Goal: Task Accomplishment & Management: Manage account settings

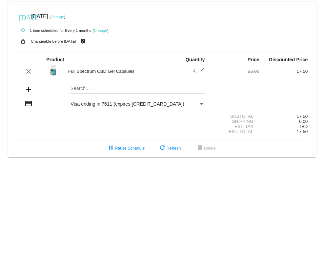
click at [100, 29] on link "Change" at bounding box center [100, 30] width 13 height 4
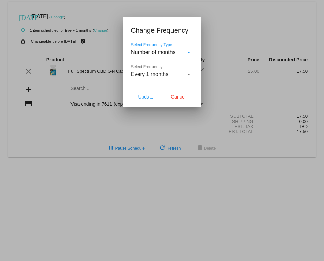
click at [187, 53] on div "Select Frequency Type" at bounding box center [189, 52] width 6 height 6
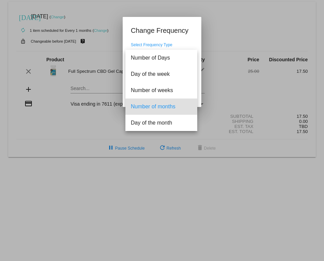
click at [236, 20] on div at bounding box center [162, 130] width 324 height 261
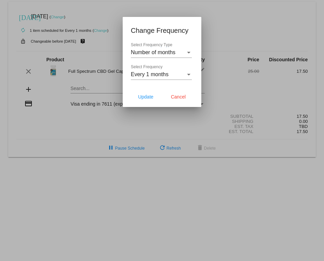
click at [189, 75] on div "Select Frequency" at bounding box center [188, 75] width 3 height 2
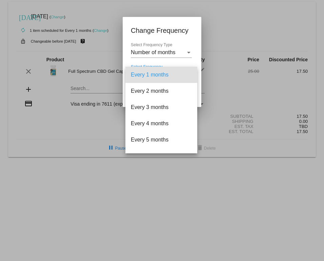
click at [242, 13] on div at bounding box center [162, 130] width 324 height 261
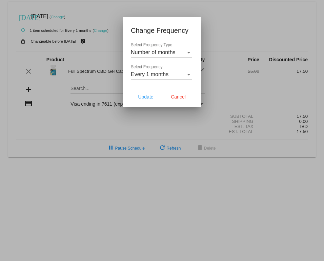
click at [191, 52] on div "Select Frequency Type" at bounding box center [189, 52] width 6 height 6
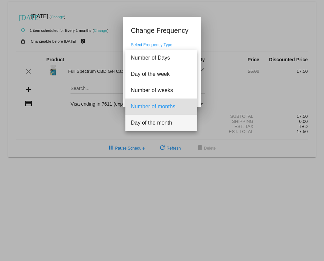
click at [145, 121] on span "Day of the month" at bounding box center [161, 123] width 61 height 16
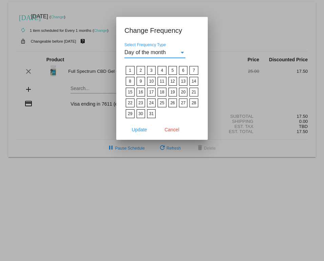
click at [179, 50] on div "Day of the month" at bounding box center [151, 52] width 55 height 6
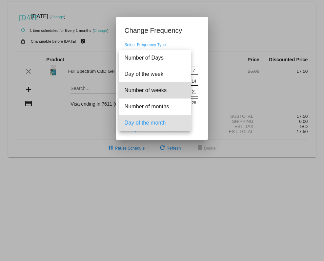
click at [138, 92] on span "Number of weeks" at bounding box center [154, 90] width 61 height 16
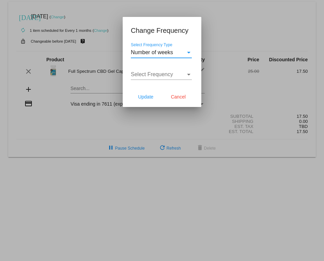
click at [189, 72] on div "Select Frequency" at bounding box center [189, 74] width 6 height 6
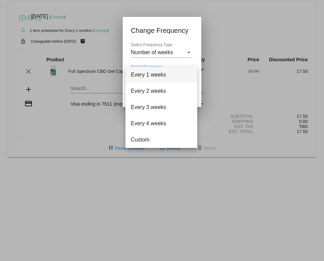
click at [239, 12] on div at bounding box center [162, 130] width 324 height 261
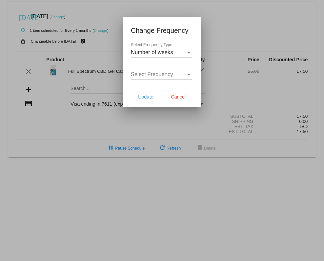
click at [182, 97] on span "Cancel" at bounding box center [178, 96] width 15 height 5
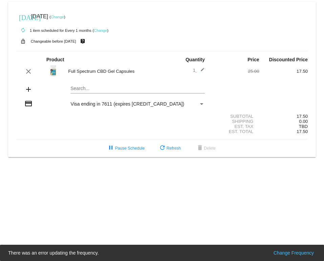
click at [64, 15] on link "Change" at bounding box center [57, 17] width 13 height 4
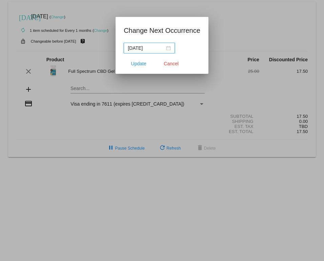
click at [168, 47] on div "2025-09-28" at bounding box center [149, 47] width 43 height 7
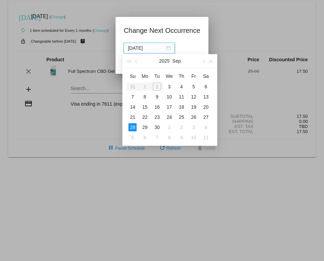
click at [202, 62] on span "button" at bounding box center [203, 61] width 3 height 3
click at [145, 96] on div "6" at bounding box center [145, 97] width 8 height 8
type input "2025-10-06"
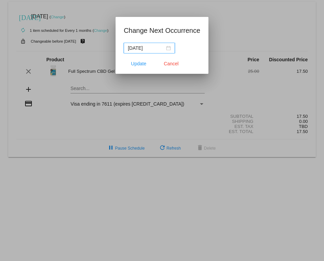
click at [136, 65] on span "Update" at bounding box center [138, 63] width 15 height 5
